Goal: Information Seeking & Learning: Learn about a topic

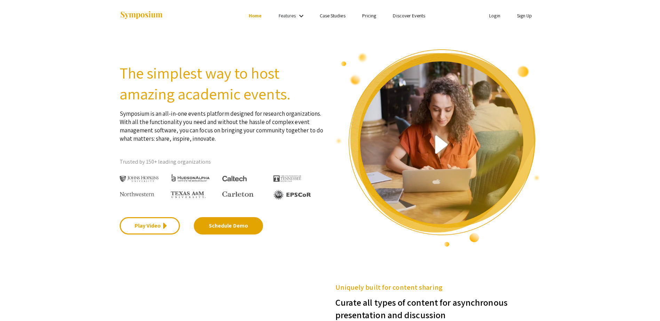
click at [489, 11] on li "Login" at bounding box center [495, 15] width 28 height 8
click at [493, 16] on link "Login" at bounding box center [494, 16] width 11 height 6
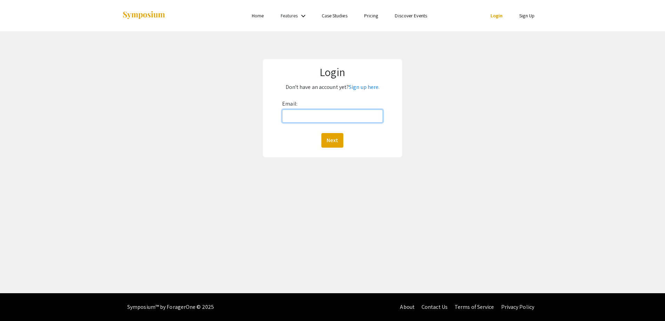
click at [346, 120] on input "Email:" at bounding box center [332, 116] width 101 height 13
type input "[EMAIL_ADDRESS][DOMAIN_NAME]"
click at [342, 140] on button "Next" at bounding box center [332, 140] width 22 height 15
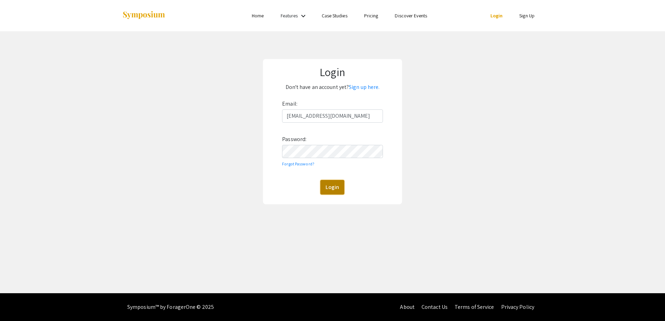
click at [342, 188] on button "Login" at bounding box center [332, 187] width 24 height 15
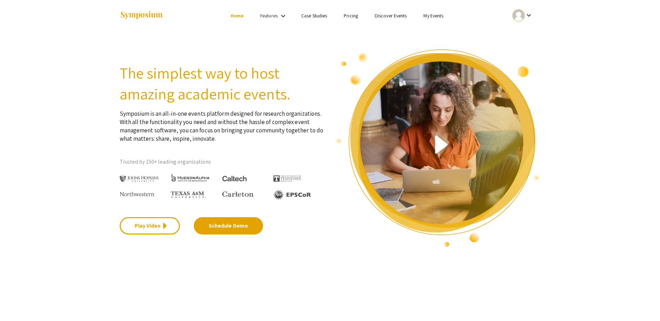
click at [440, 14] on link "My Events" at bounding box center [433, 16] width 20 height 6
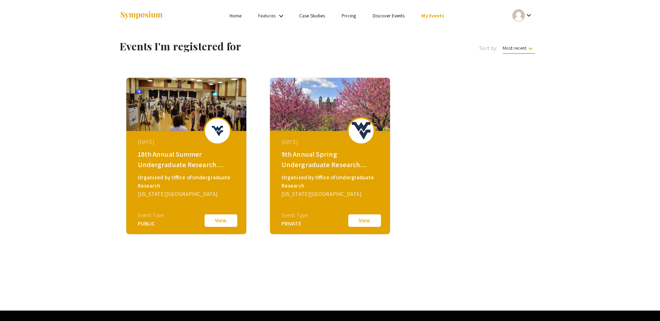
click at [224, 223] on button "View" at bounding box center [220, 221] width 35 height 15
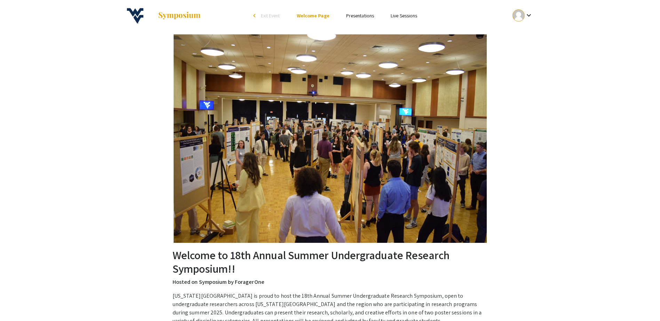
click at [362, 12] on li "Presentations" at bounding box center [360, 15] width 45 height 8
click at [362, 15] on link "Presentations" at bounding box center [360, 16] width 28 height 6
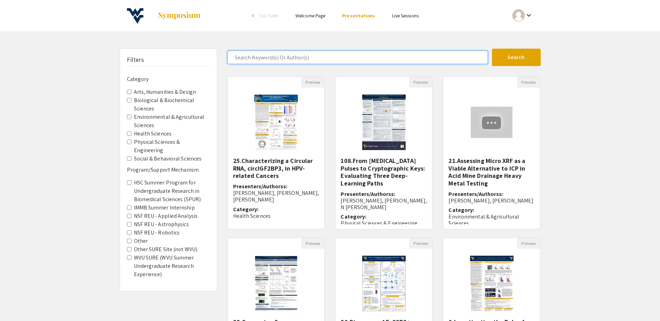
click at [324, 58] on input "Search Keyword(s) Or Author(s)" at bounding box center [357, 57] width 260 height 13
type input "[PERSON_NAME]"
click at [492, 49] on button "Search" at bounding box center [516, 57] width 49 height 17
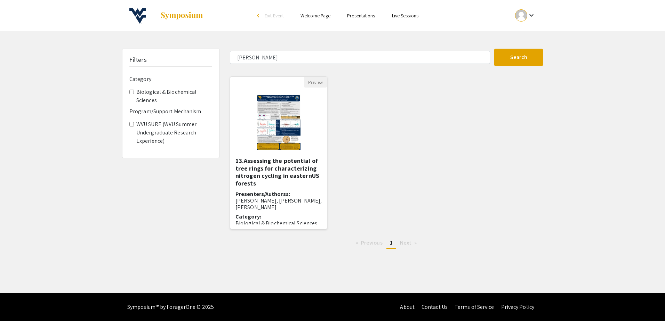
click at [293, 171] on h5 "13.Assessing the potential of tree rings for characterizing nitrogen cycling in…" at bounding box center [278, 172] width 86 height 30
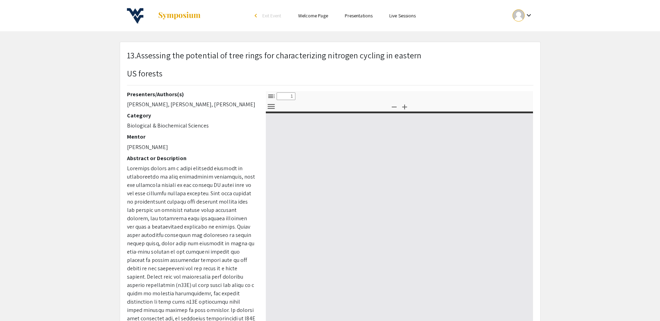
select select "custom"
type input "0"
select select "custom"
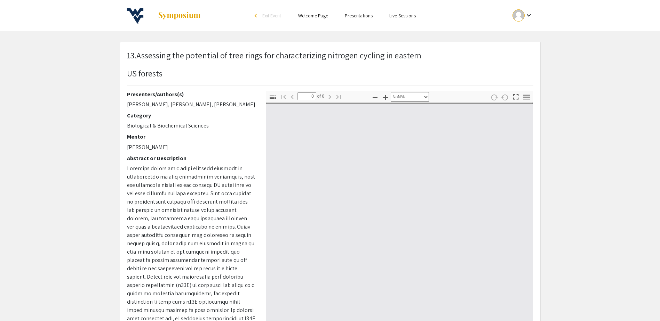
type input "1"
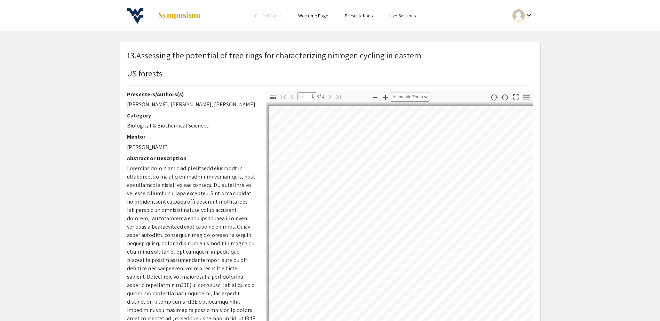
select select "auto"
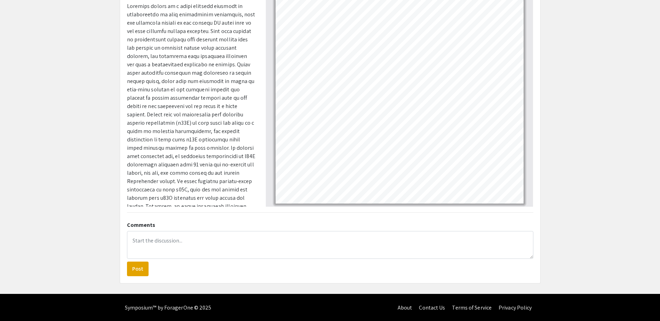
scroll to position [128, 0]
